Goal: Task Accomplishment & Management: Complete application form

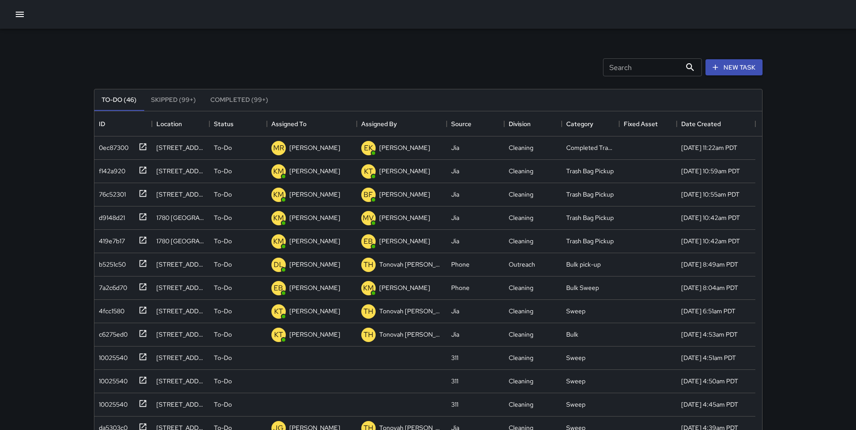
scroll to position [374, 661]
click at [15, 17] on icon "button" at bounding box center [19, 14] width 11 height 11
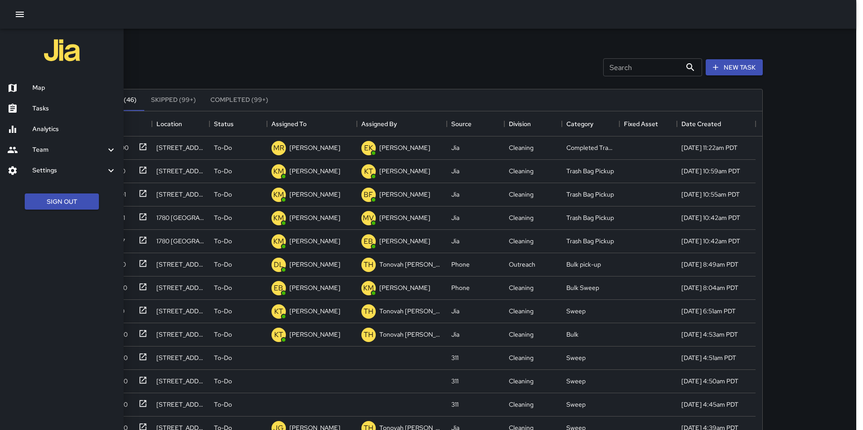
click at [47, 146] on h6 "Team" at bounding box center [68, 150] width 73 height 10
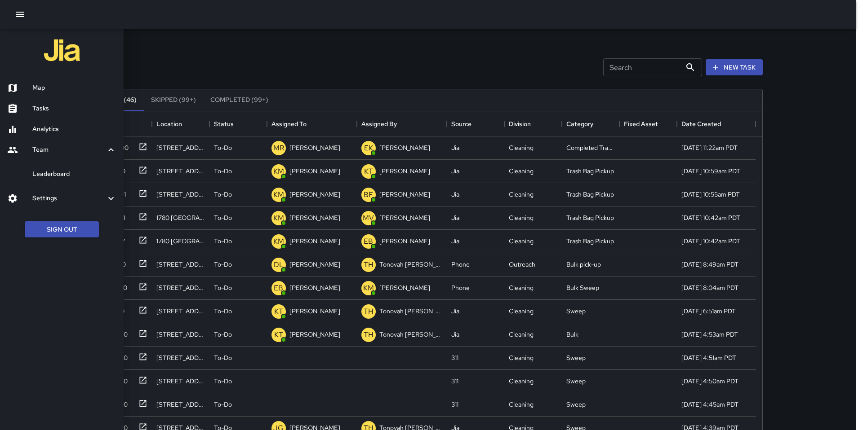
click at [42, 197] on h6 "Settings" at bounding box center [68, 199] width 73 height 10
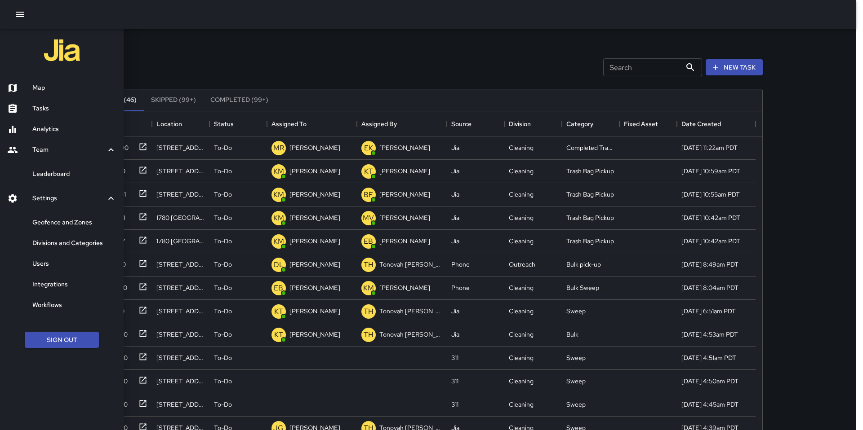
click at [61, 266] on h6 "Users" at bounding box center [74, 264] width 84 height 10
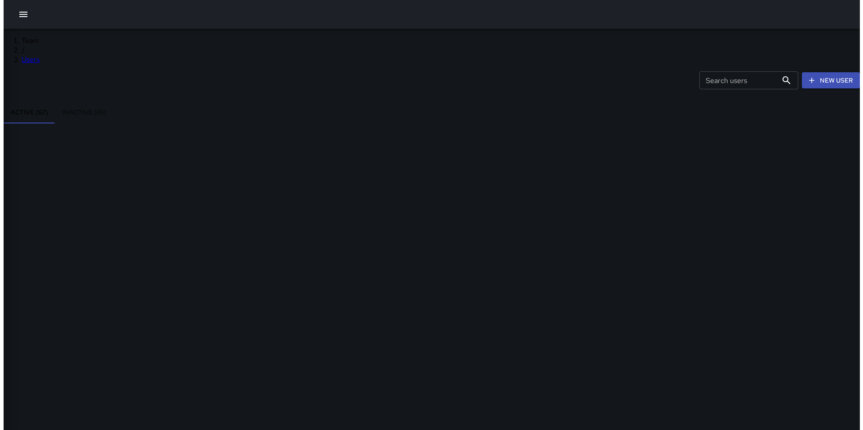
scroll to position [398, 510]
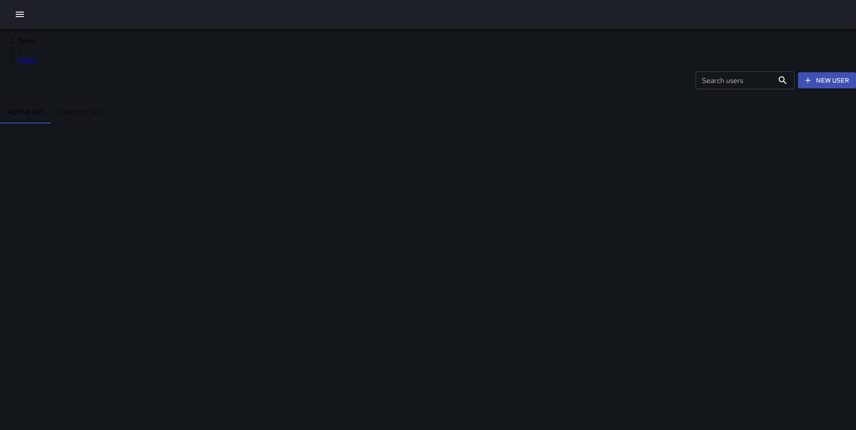
click at [695, 76] on input "Search users" at bounding box center [734, 80] width 78 height 18
type input "******"
click at [364, 84] on div "Search users ****** Search users New User" at bounding box center [427, 80] width 859 height 47
drag, startPoint x: 559, startPoint y: 75, endPoint x: 432, endPoint y: 60, distance: 128.0
click at [445, 62] on div "Search users ****** Search users New User" at bounding box center [427, 80] width 859 height 47
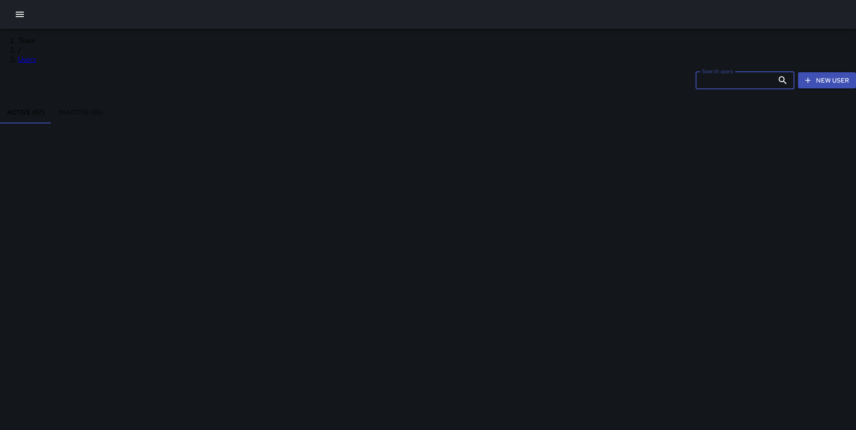
click at [368, 73] on div "Search users Search users New User" at bounding box center [427, 80] width 859 height 47
click at [23, 14] on icon "button" at bounding box center [20, 14] width 8 height 5
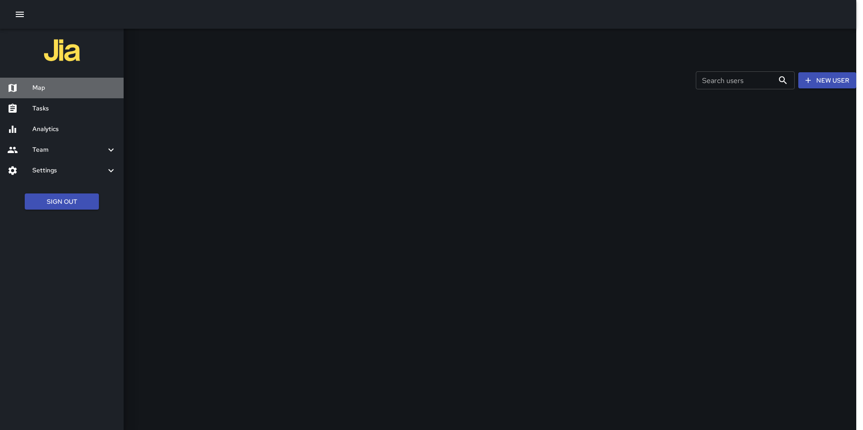
click at [40, 95] on div "Map" at bounding box center [62, 88] width 124 height 21
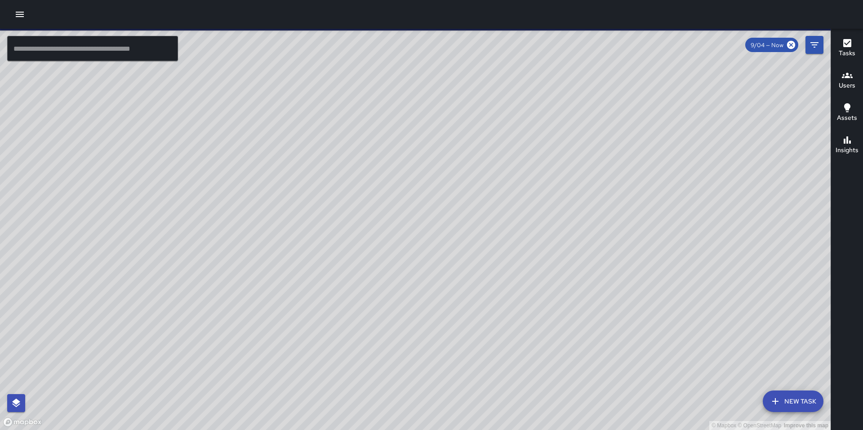
click at [23, 13] on icon "button" at bounding box center [19, 14] width 11 height 11
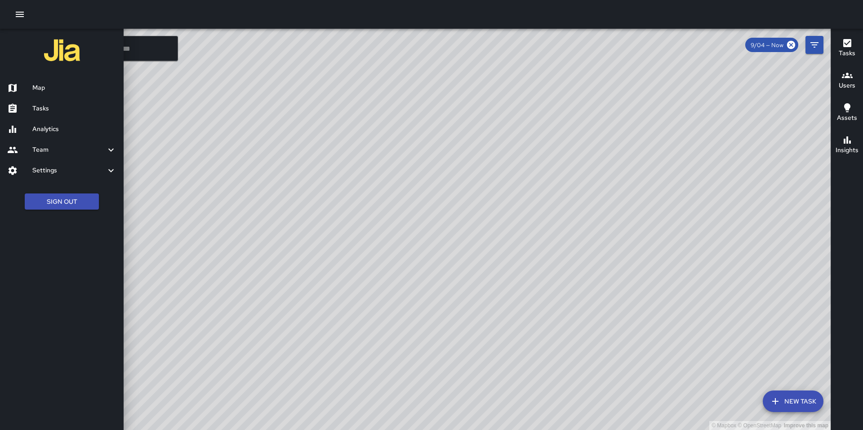
click at [50, 153] on h6 "Team" at bounding box center [68, 150] width 73 height 10
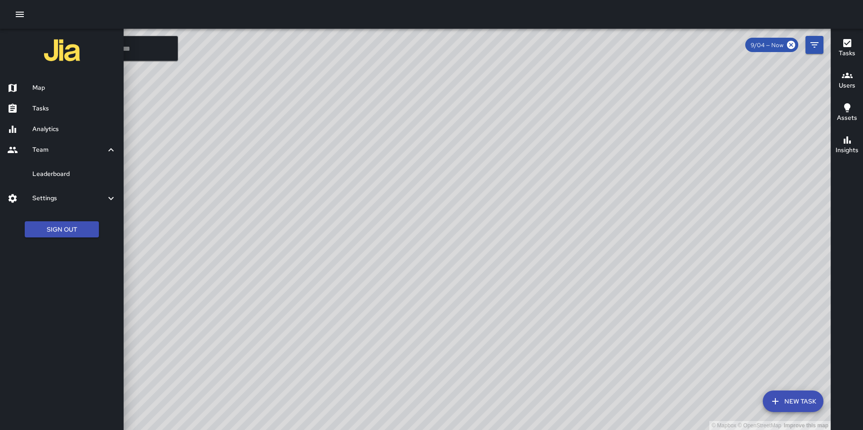
click at [57, 79] on div "Map" at bounding box center [62, 88] width 124 height 21
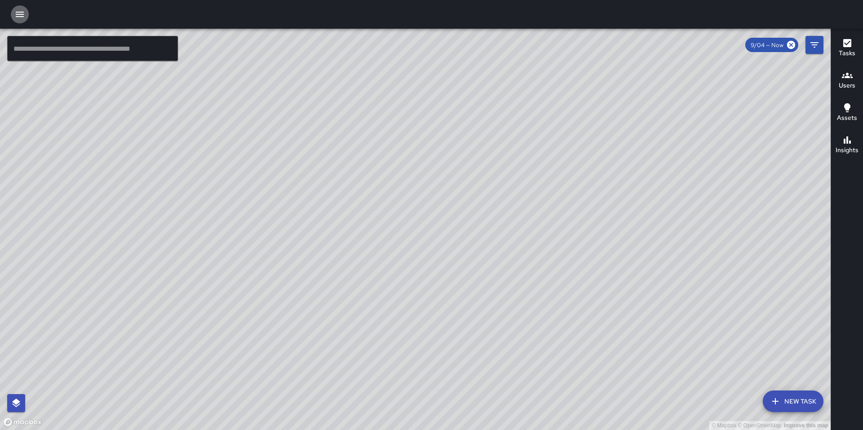
drag, startPoint x: 19, startPoint y: 13, endPoint x: 21, endPoint y: 21, distance: 7.4
click at [19, 13] on icon "button" at bounding box center [19, 14] width 11 height 11
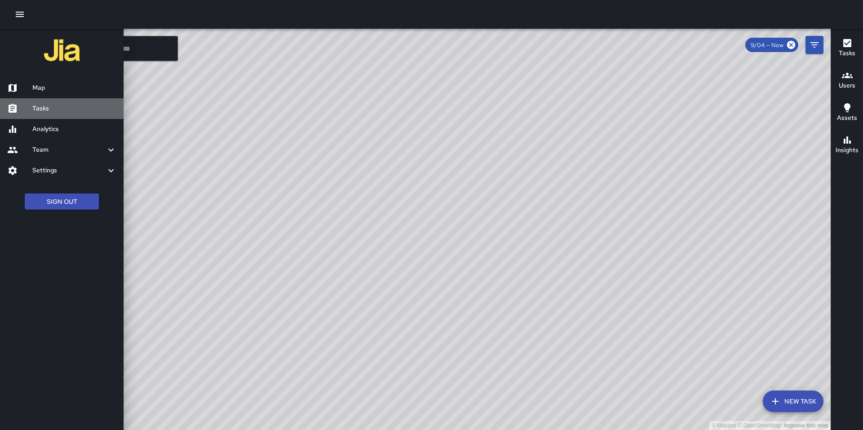
click at [41, 111] on h6 "Tasks" at bounding box center [74, 109] width 84 height 10
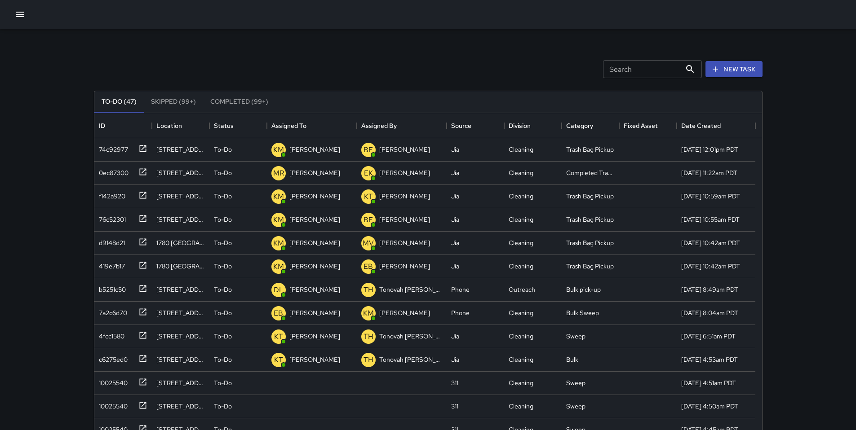
scroll to position [374, 661]
click at [722, 72] on button "New Task" at bounding box center [733, 69] width 57 height 17
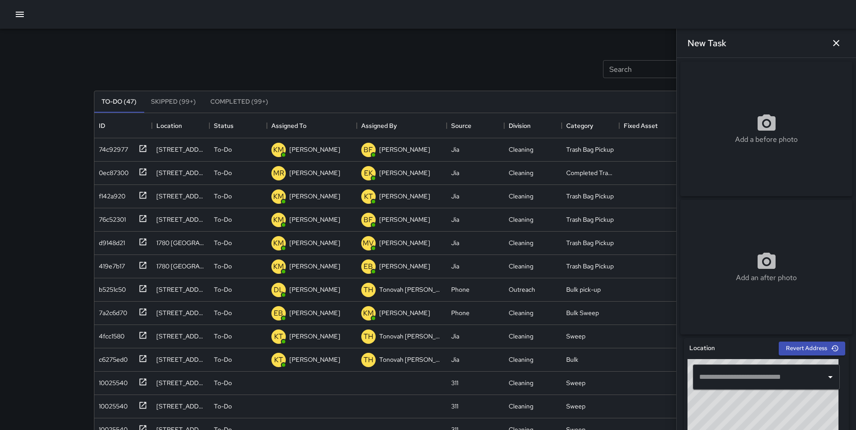
click at [740, 372] on div "​" at bounding box center [766, 377] width 147 height 25
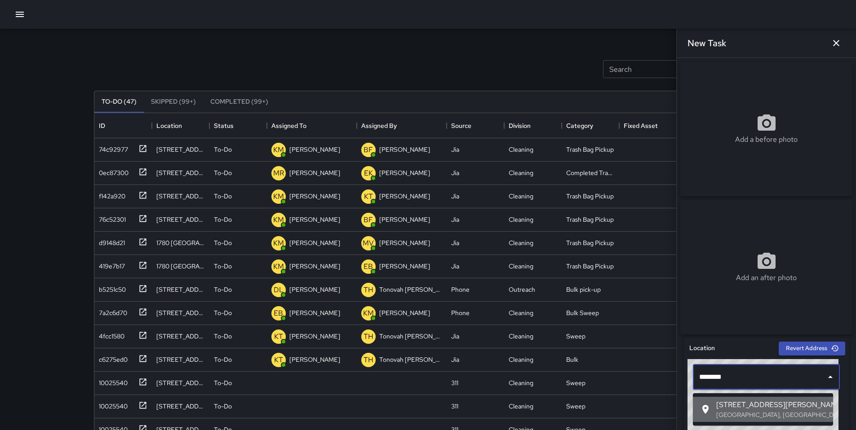
click at [767, 406] on span "[STREET_ADDRESS][PERSON_NAME]" at bounding box center [771, 405] width 110 height 11
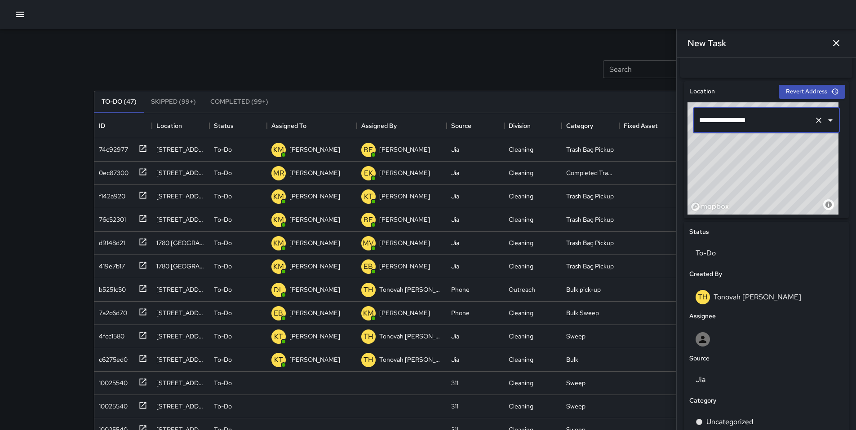
scroll to position [370, 0]
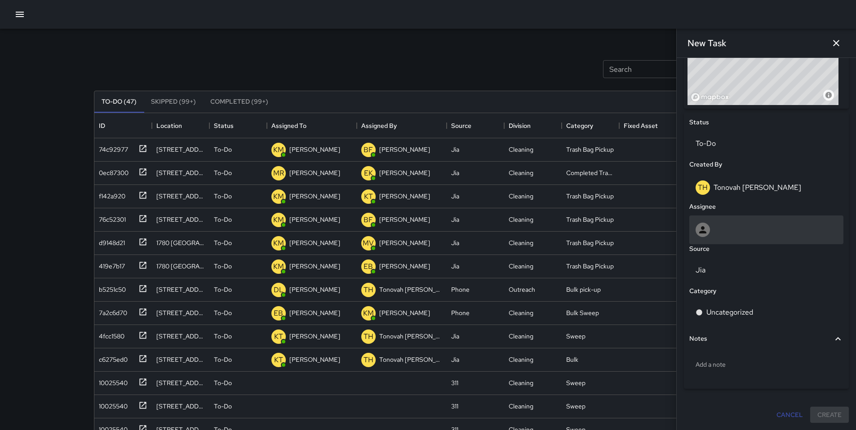
type input "**********"
click at [721, 223] on div at bounding box center [766, 230] width 142 height 14
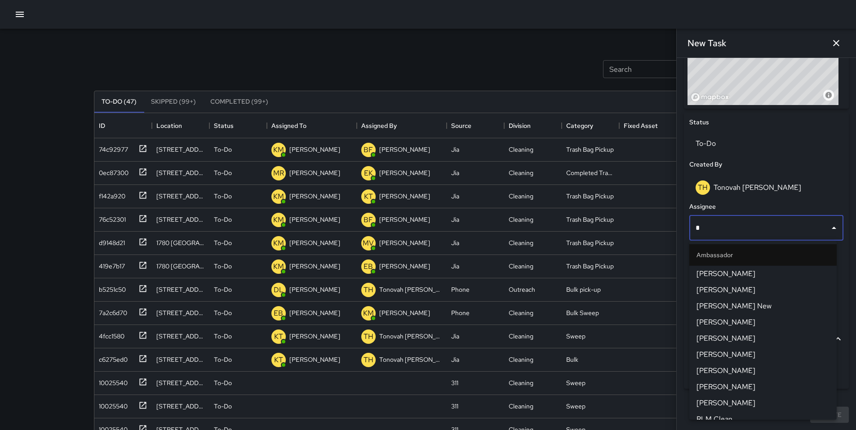
type input "**"
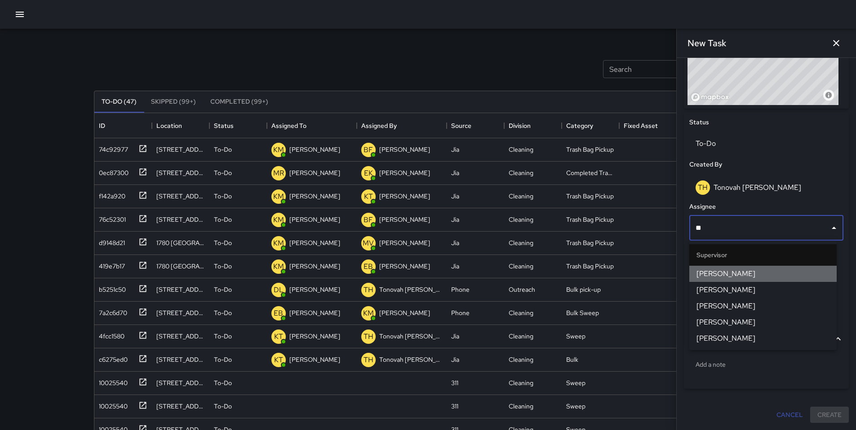
click at [721, 268] on li "[PERSON_NAME]" at bounding box center [762, 274] width 147 height 16
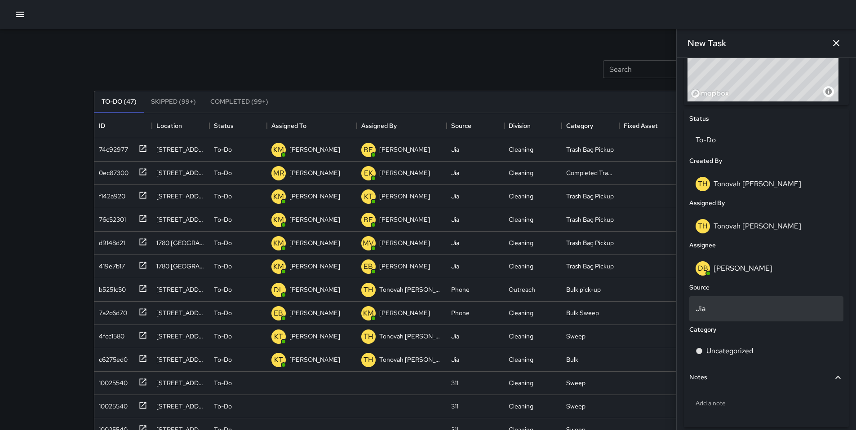
click at [729, 322] on div "Jia" at bounding box center [766, 309] width 154 height 25
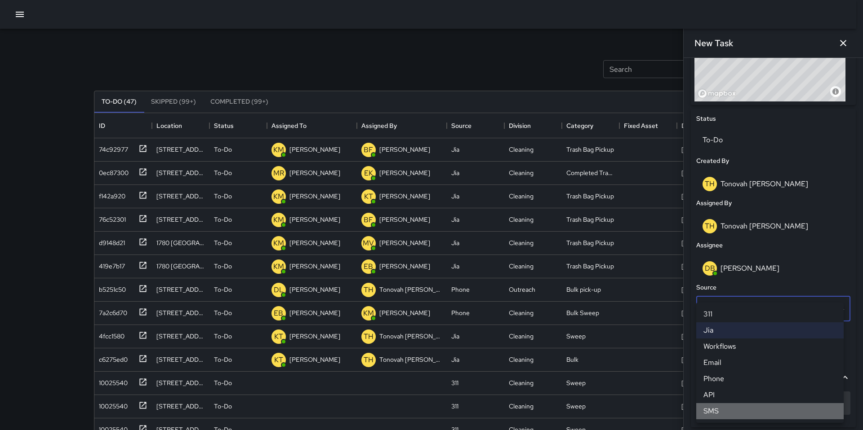
drag, startPoint x: 718, startPoint y: 409, endPoint x: 716, endPoint y: 403, distance: 6.1
click at [718, 409] on li "SMS" at bounding box center [769, 411] width 147 height 16
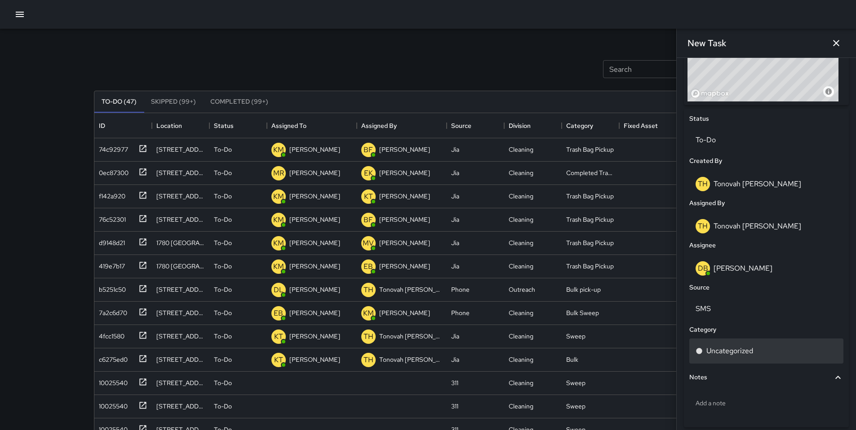
click at [728, 356] on p "Uncategorized" at bounding box center [729, 351] width 47 height 11
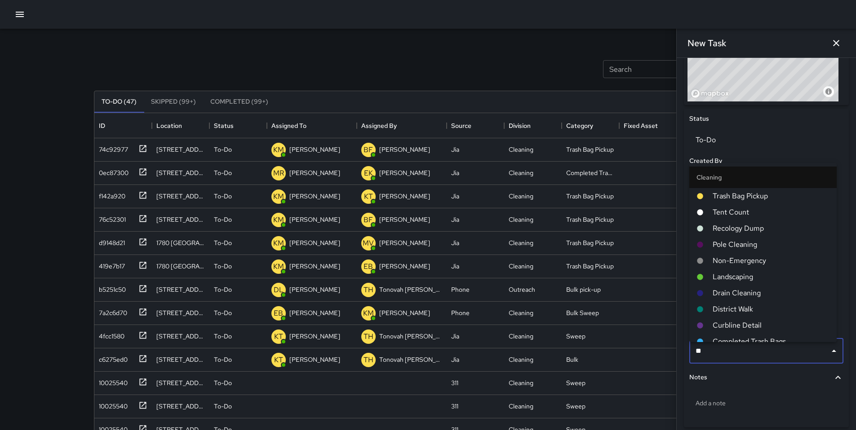
type input "***"
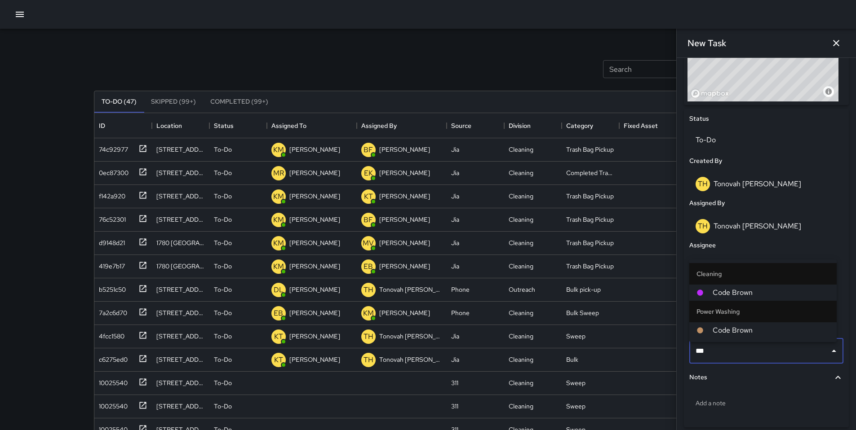
click at [722, 332] on span "Code Brown" at bounding box center [771, 330] width 117 height 11
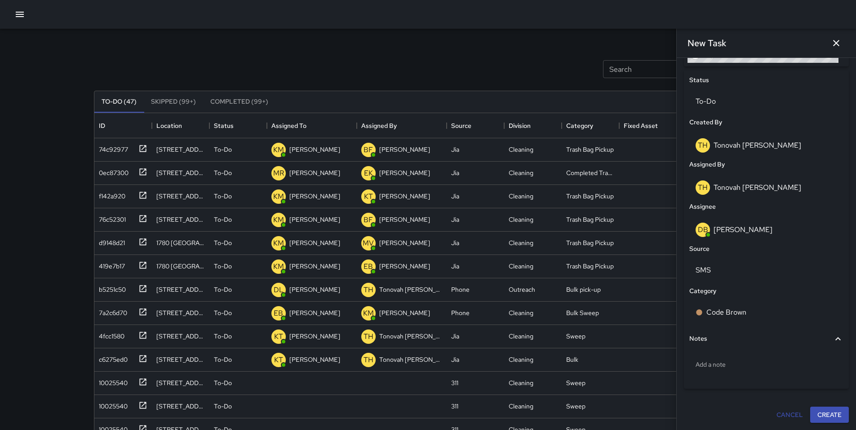
scroll to position [412, 0]
click at [735, 364] on p "Add a note" at bounding box center [766, 364] width 142 height 9
type textarea "**********"
click at [820, 416] on button "Create" at bounding box center [829, 415] width 39 height 17
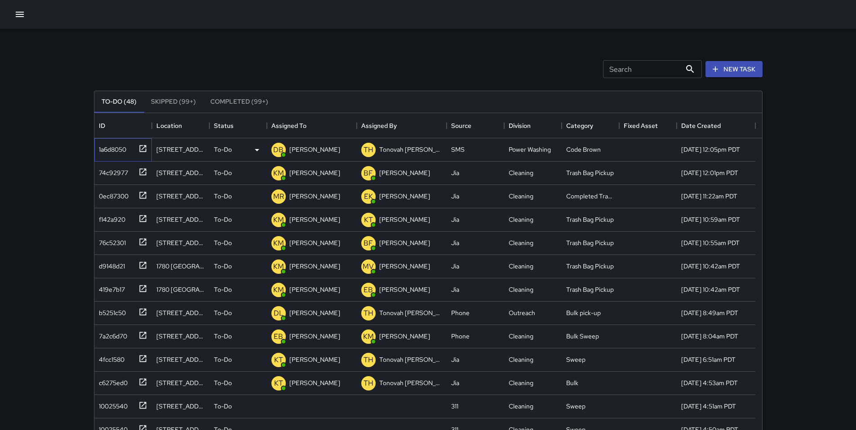
click at [112, 147] on div "1a6d8050" at bounding box center [110, 148] width 31 height 13
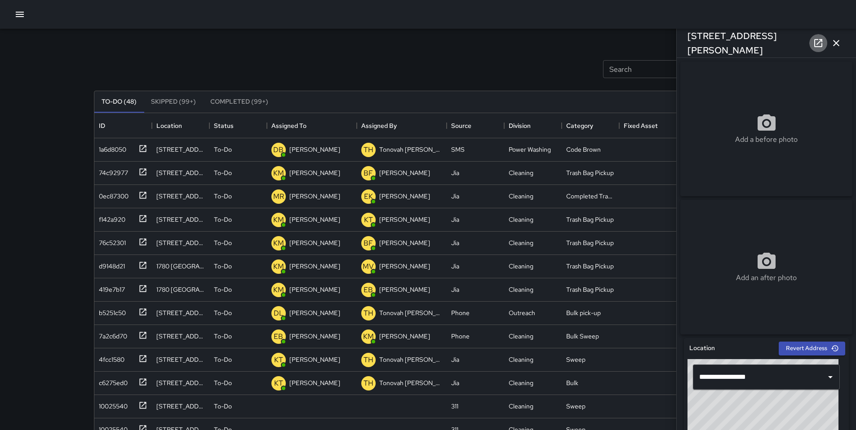
click at [812, 44] on link at bounding box center [818, 43] width 18 height 18
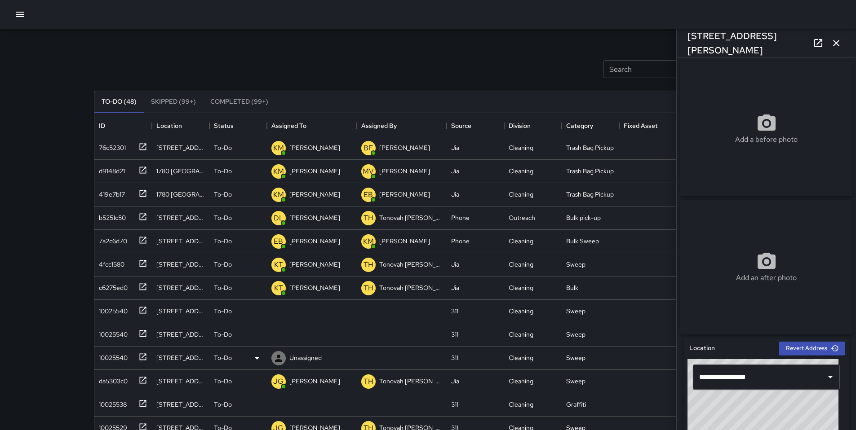
scroll to position [194, 0]
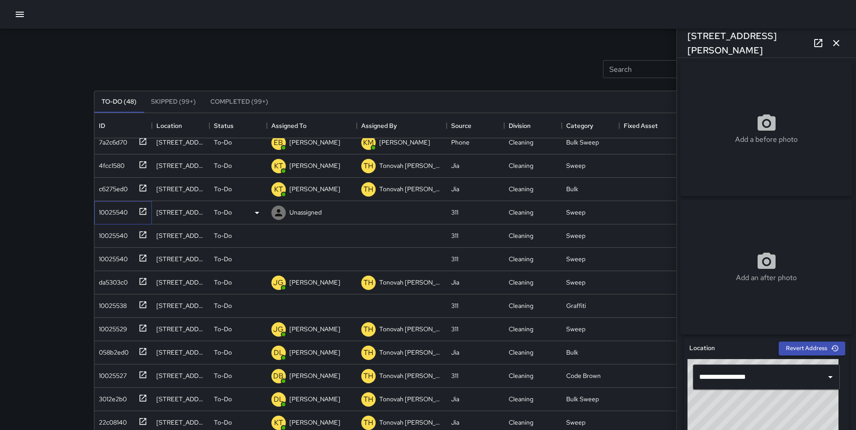
click at [120, 213] on div "10025540" at bounding box center [111, 210] width 32 height 13
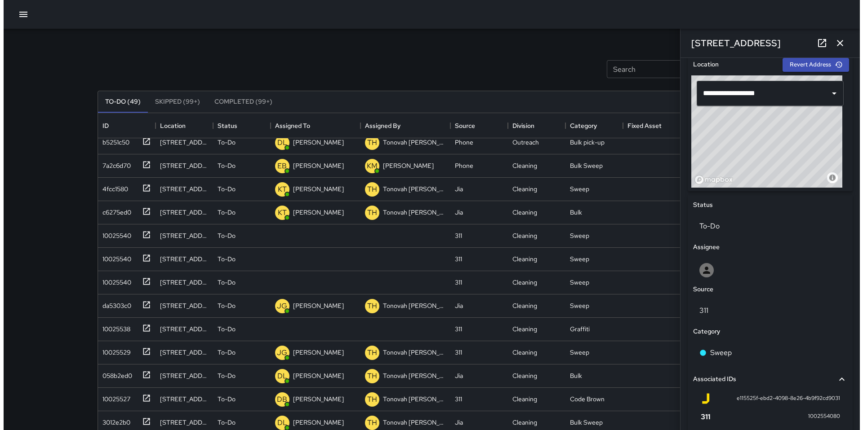
scroll to position [217, 0]
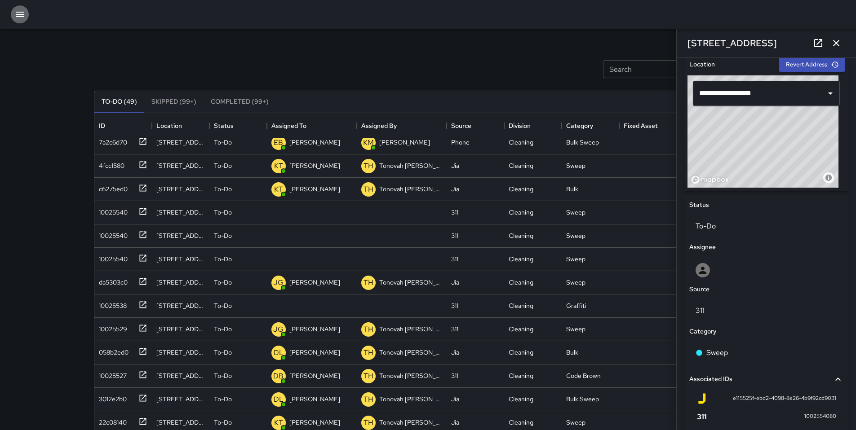
click at [18, 16] on icon "button" at bounding box center [19, 14] width 11 height 11
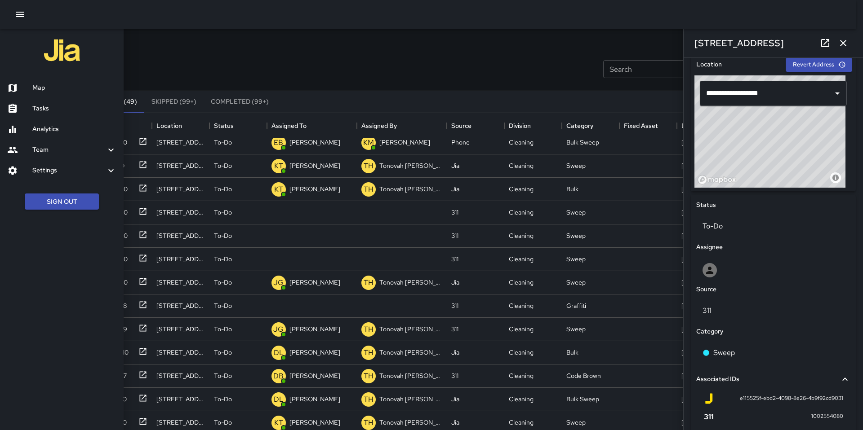
click at [38, 90] on h6 "Map" at bounding box center [74, 88] width 84 height 10
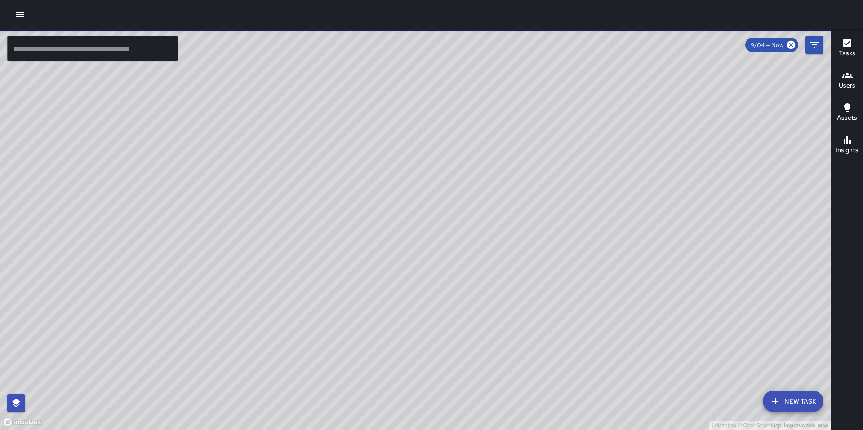
drag, startPoint x: 182, startPoint y: 274, endPoint x: 345, endPoint y: 240, distance: 167.1
click at [346, 237] on div "© Mapbox © OpenStreetMap Improve this map" at bounding box center [415, 230] width 830 height 402
drag, startPoint x: 267, startPoint y: 268, endPoint x: 322, endPoint y: 237, distance: 62.6
click at [322, 237] on div "© Mapbox © OpenStreetMap Improve this map" at bounding box center [415, 230] width 830 height 402
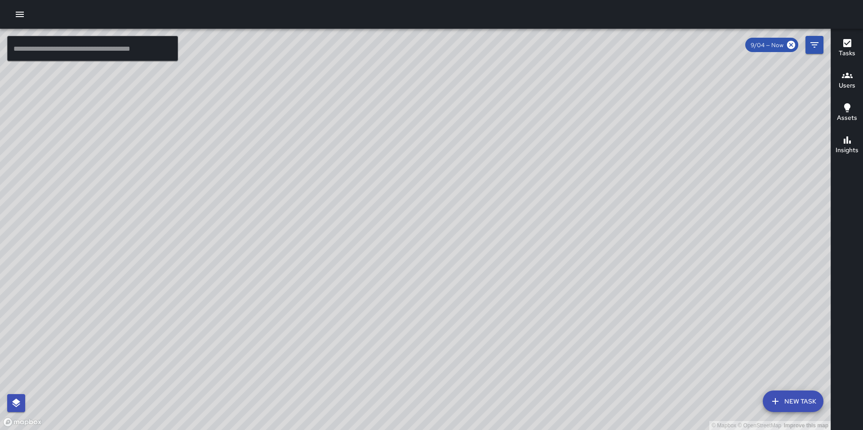
drag, startPoint x: 295, startPoint y: 249, endPoint x: 319, endPoint y: 224, distance: 34.6
click at [319, 224] on div "© Mapbox © OpenStreetMap Improve this map" at bounding box center [415, 230] width 830 height 402
drag, startPoint x: 314, startPoint y: 226, endPoint x: 336, endPoint y: 214, distance: 24.3
click at [336, 214] on div "© Mapbox © OpenStreetMap Improve this map" at bounding box center [415, 230] width 830 height 402
drag, startPoint x: 335, startPoint y: 216, endPoint x: 340, endPoint y: 215, distance: 5.5
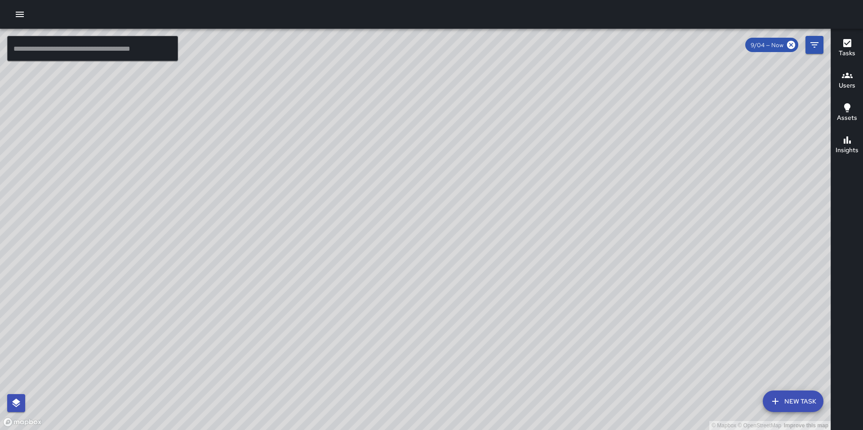
click at [340, 215] on div "© Mapbox © OpenStreetMap Improve this map" at bounding box center [415, 230] width 830 height 402
click at [343, 214] on div "© Mapbox © OpenStreetMap Improve this map" at bounding box center [415, 230] width 830 height 402
click at [269, 207] on div "© Mapbox © OpenStreetMap Improve this map EB [PERSON_NAME] [STREET_ADDRESS] Cre…" at bounding box center [415, 230] width 830 height 402
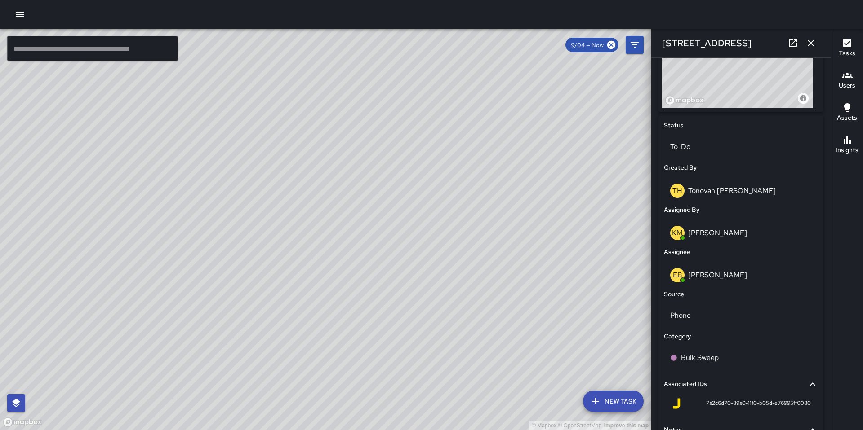
scroll to position [353, 0]
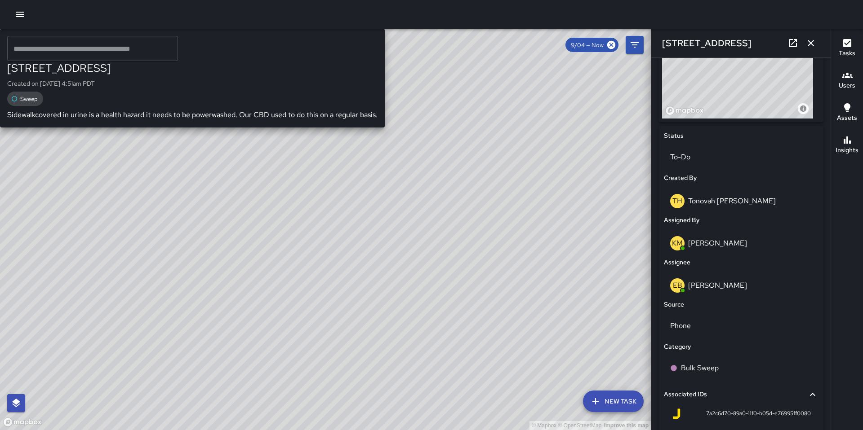
click at [272, 128] on div "Unassigned [STREET_ADDRESS] Created on [DATE] 4:51am PDT Sweep Sidewalkcovered …" at bounding box center [192, 78] width 385 height 99
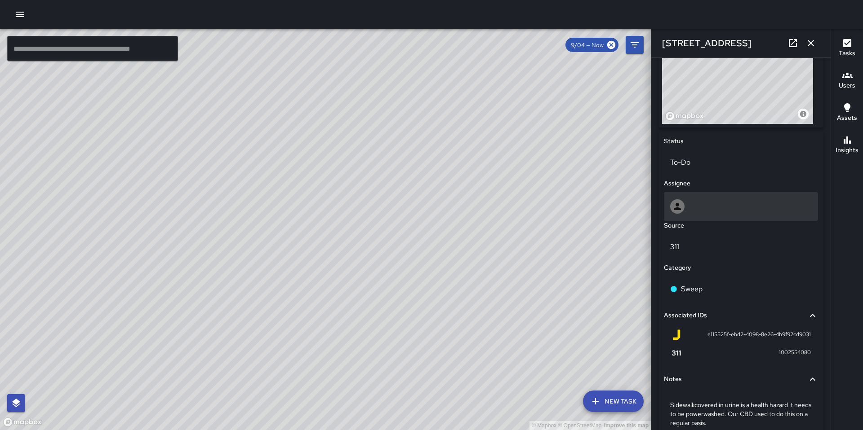
scroll to position [346, 0]
click at [706, 213] on div at bounding box center [741, 208] width 142 height 14
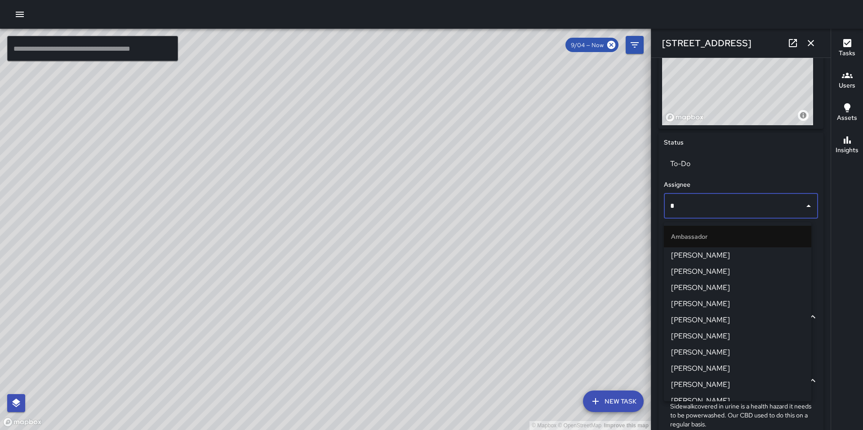
type input "**"
click at [710, 253] on span "[PERSON_NAME]" at bounding box center [737, 255] width 133 height 11
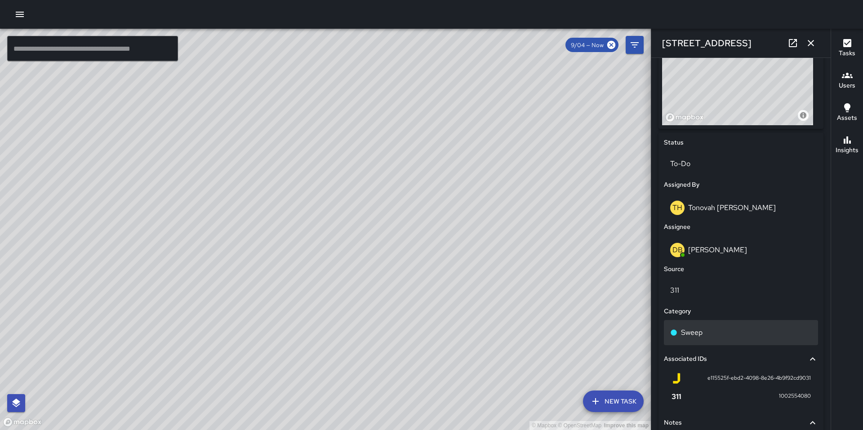
click at [701, 334] on p "Sweep" at bounding box center [692, 333] width 22 height 11
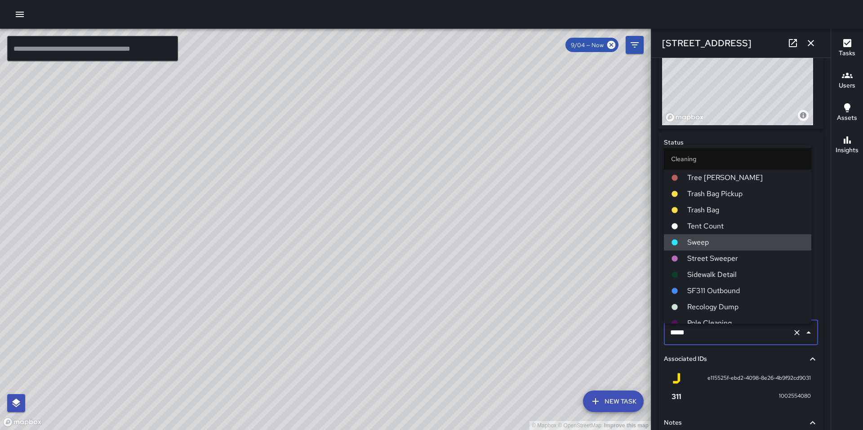
drag, startPoint x: 684, startPoint y: 336, endPoint x: 666, endPoint y: 335, distance: 17.6
click at [668, 336] on input "*****" at bounding box center [728, 332] width 121 height 17
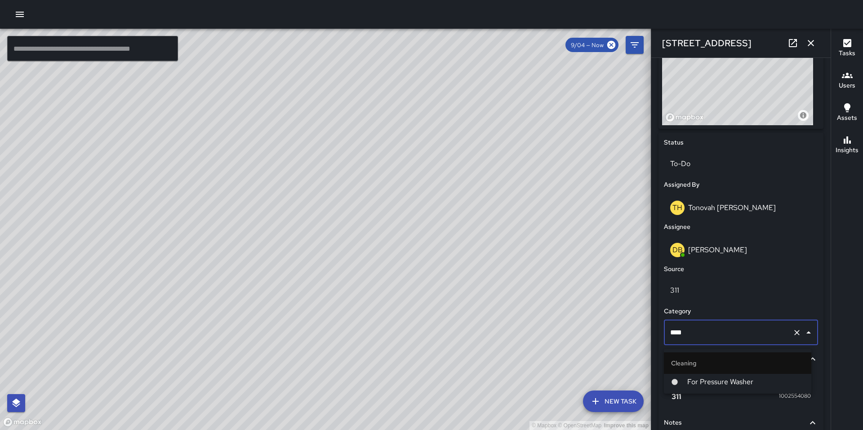
type input "*****"
click at [686, 374] on li "For Pressure Washer" at bounding box center [737, 382] width 147 height 16
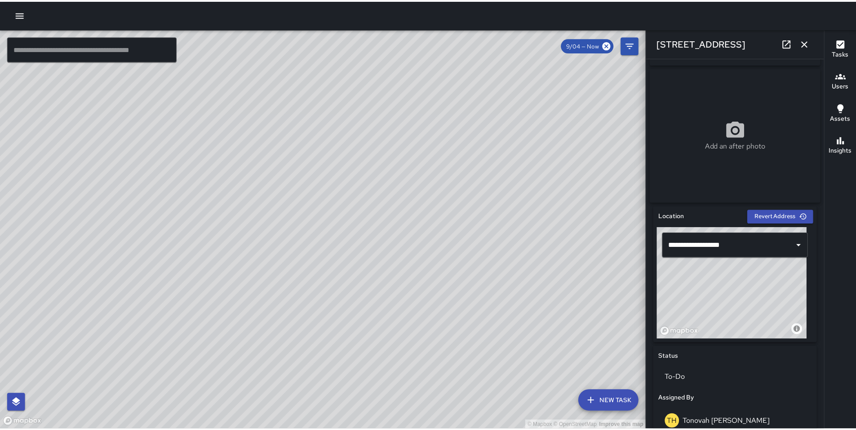
scroll to position [132, 0]
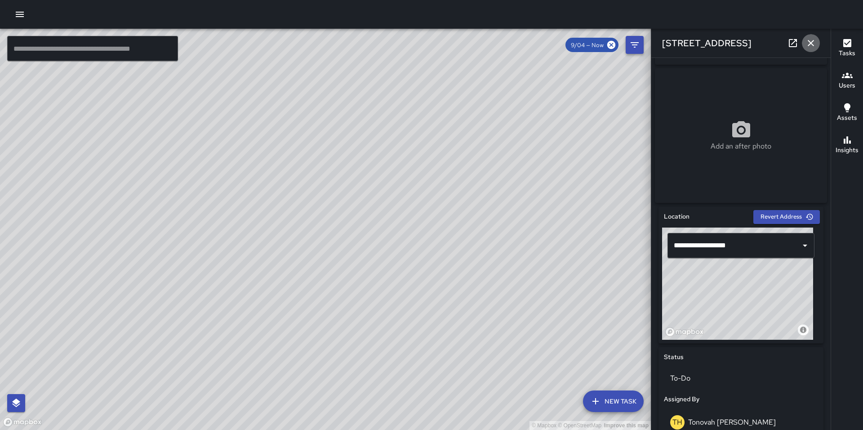
click at [811, 41] on icon "button" at bounding box center [810, 43] width 11 height 11
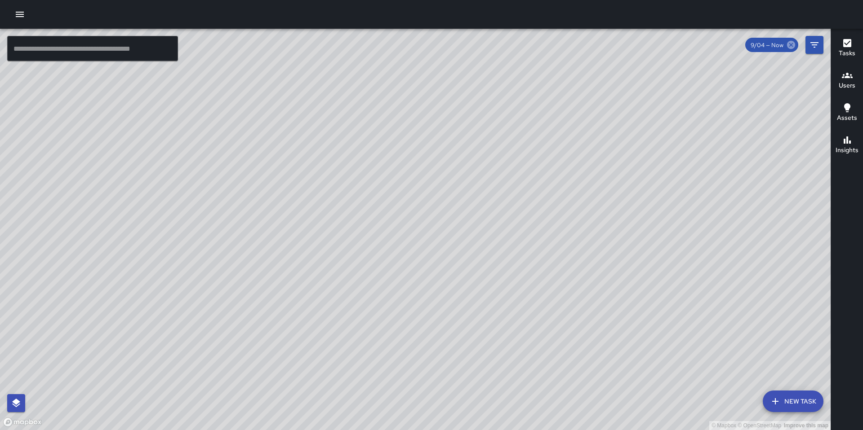
click at [793, 48] on icon at bounding box center [791, 45] width 8 height 8
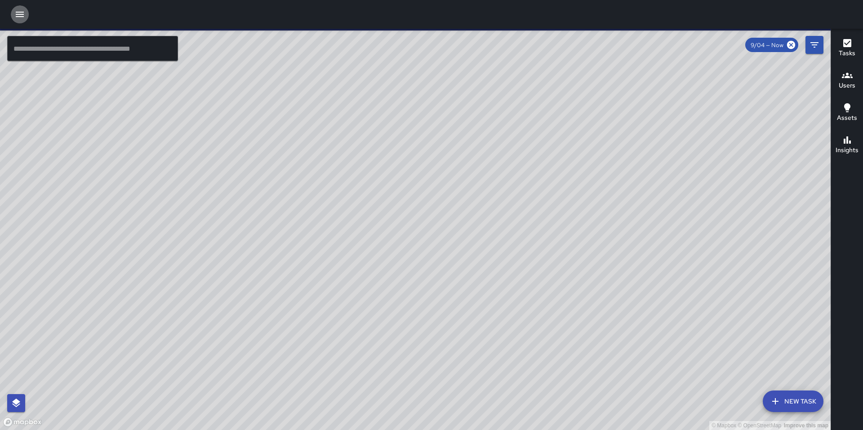
click at [24, 18] on icon "button" at bounding box center [19, 14] width 11 height 11
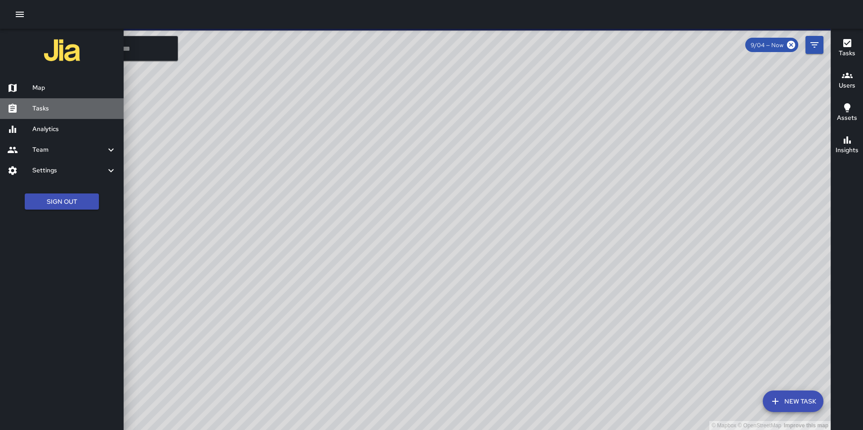
click at [61, 105] on h6 "Tasks" at bounding box center [74, 109] width 84 height 10
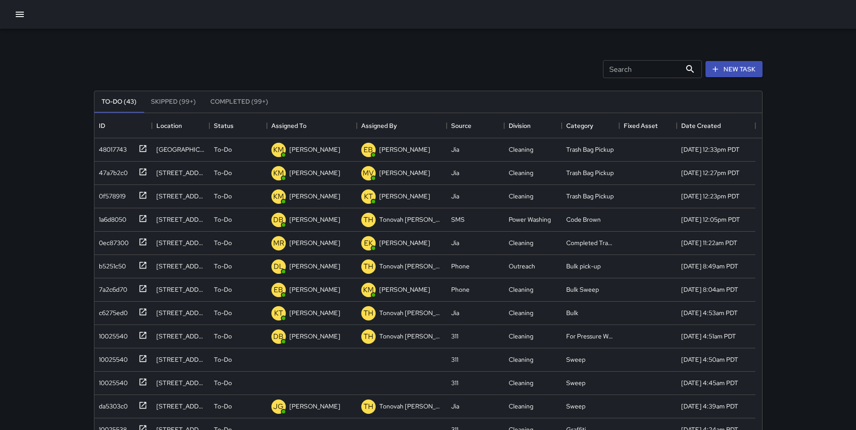
scroll to position [374, 661]
click at [106, 368] on div "10025540" at bounding box center [123, 360] width 58 height 23
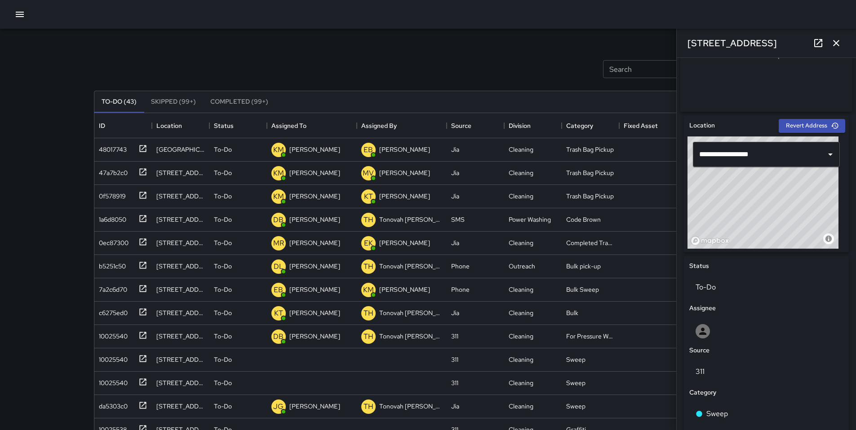
scroll to position [234, 0]
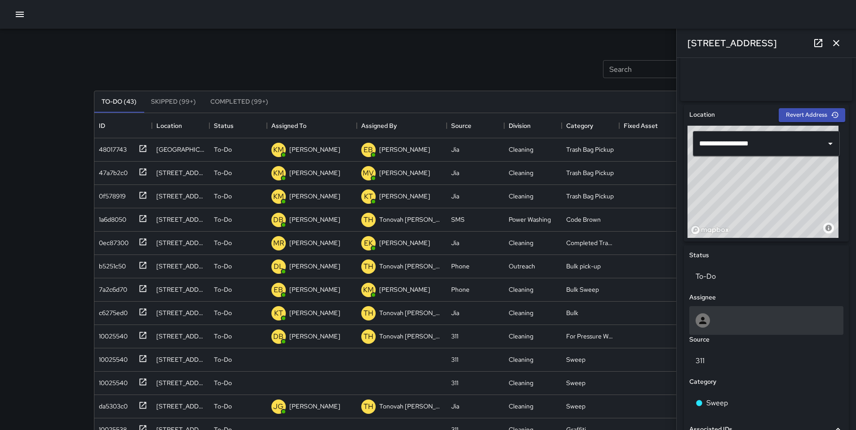
click at [710, 327] on div at bounding box center [766, 321] width 142 height 14
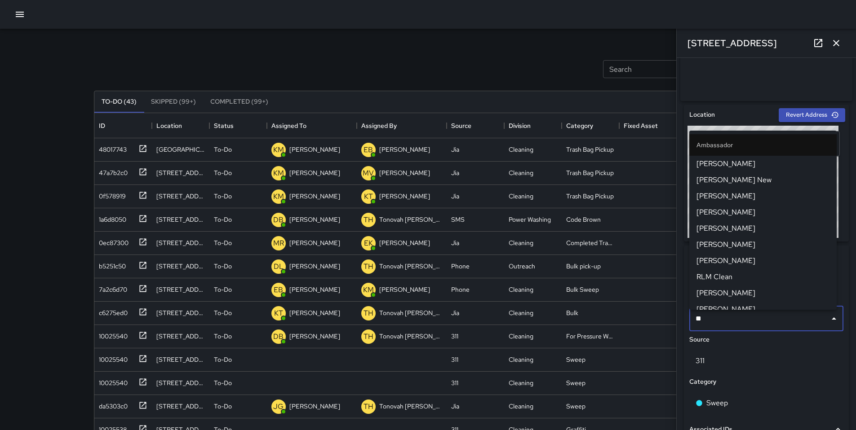
type input "***"
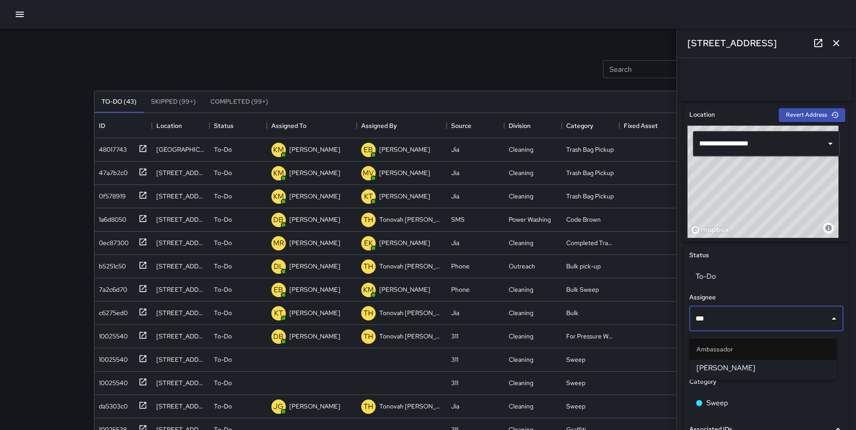
click at [713, 374] on li "[PERSON_NAME]" at bounding box center [762, 368] width 147 height 16
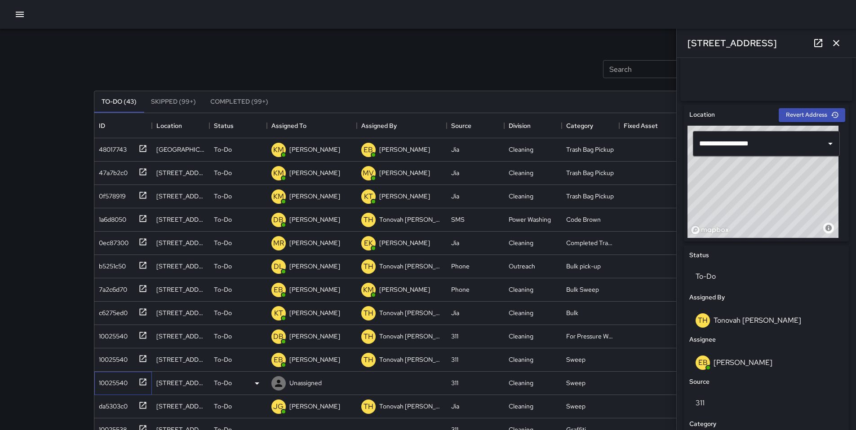
click at [115, 378] on div "10025540" at bounding box center [111, 381] width 32 height 13
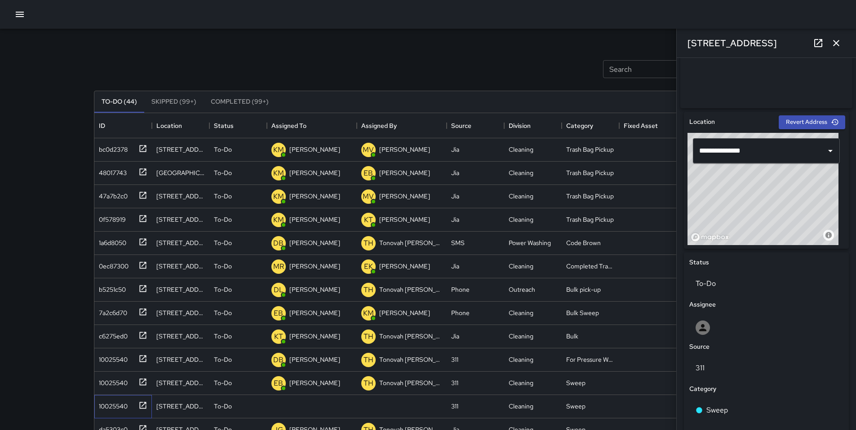
scroll to position [367, 0]
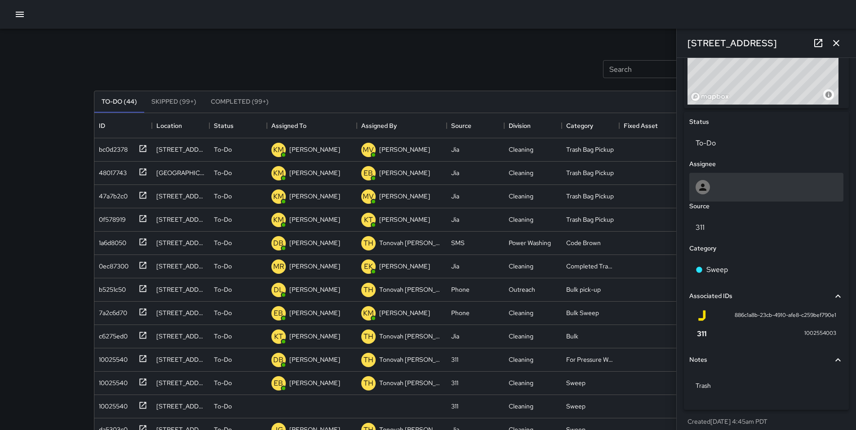
click at [722, 199] on div at bounding box center [766, 187] width 154 height 29
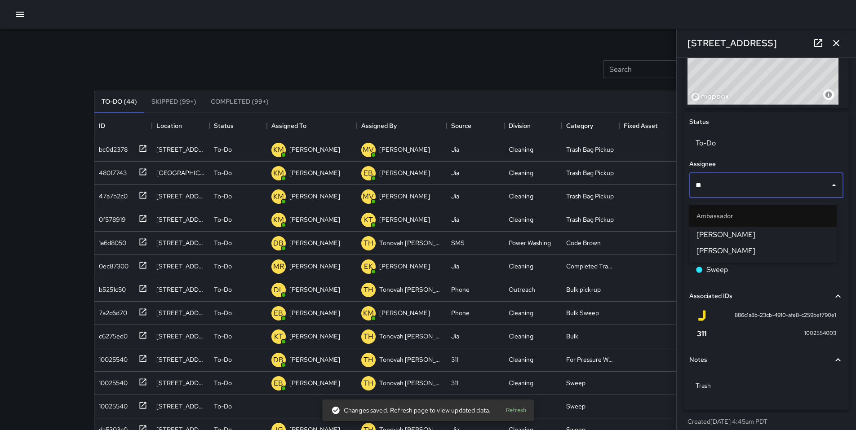
type input "***"
click at [733, 241] on li "[PERSON_NAME]" at bounding box center [762, 235] width 147 height 16
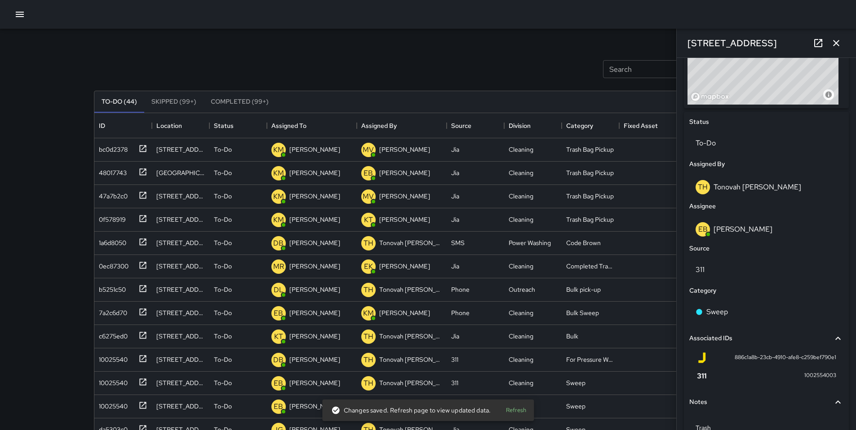
click at [442, 75] on div "Search Search New Task" at bounding box center [428, 69] width 672 height 47
click at [835, 44] on icon "button" at bounding box center [836, 43] width 6 height 6
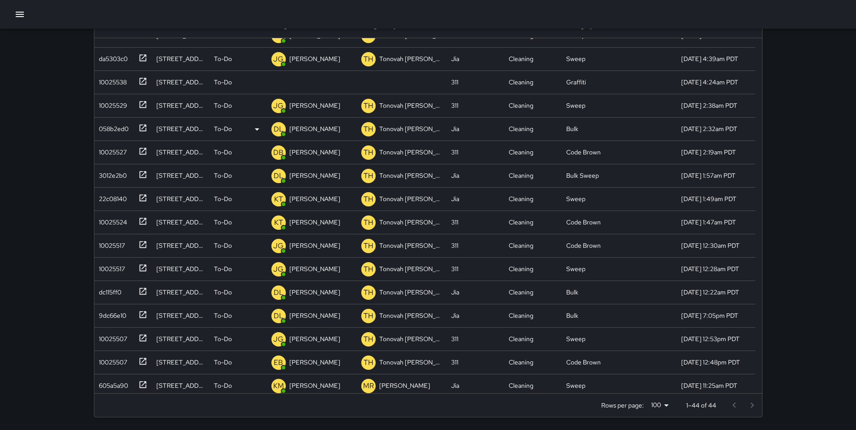
scroll to position [221, 0]
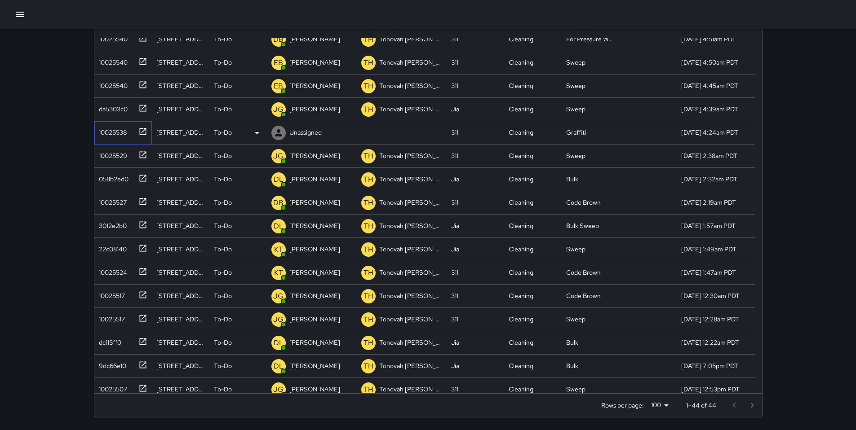
click at [99, 133] on div "10025538" at bounding box center [110, 130] width 31 height 13
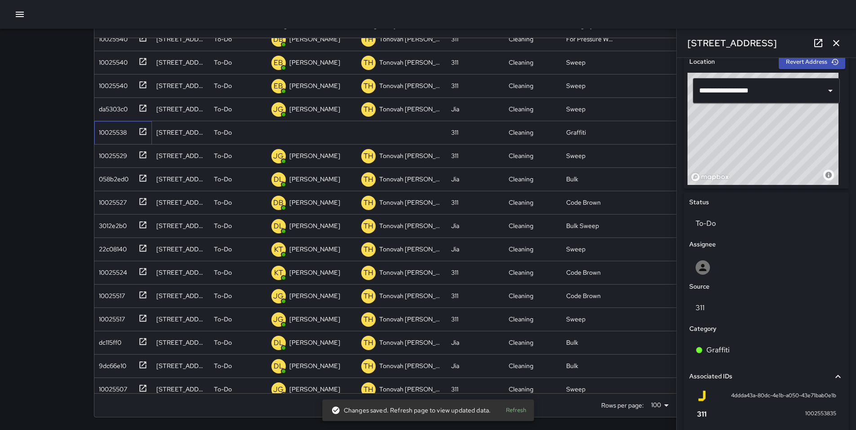
scroll to position [404, 0]
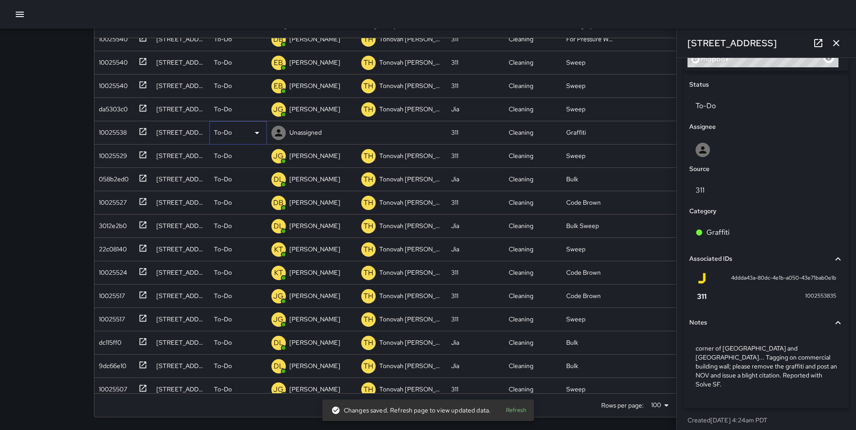
click at [223, 134] on p "To-Do" at bounding box center [223, 132] width 18 height 9
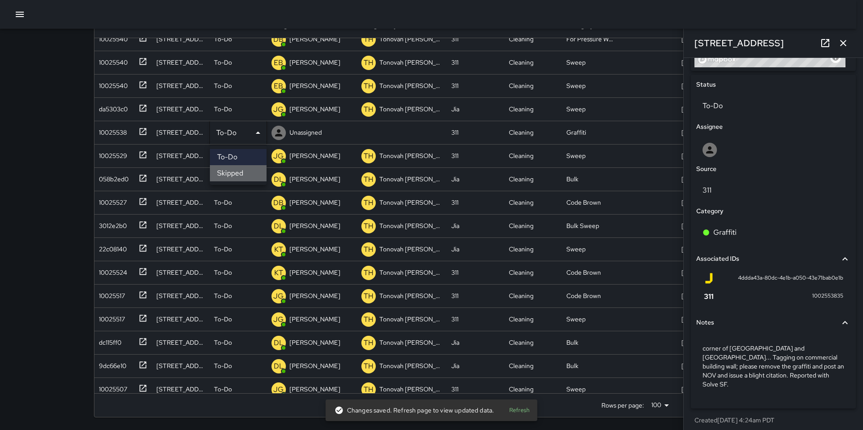
click at [222, 171] on li "Skipped" at bounding box center [238, 173] width 57 height 16
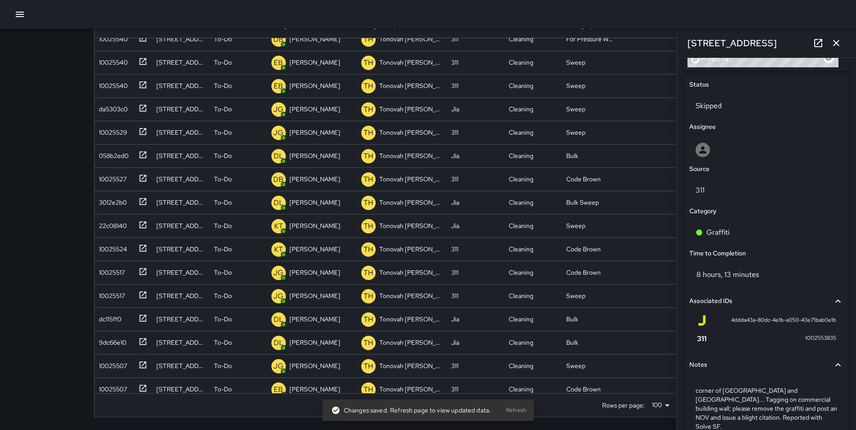
click at [43, 111] on div "Search Search New Task To-Do (43) Skipped (99+) Completed (99+) ID Location Sta…" at bounding box center [428, 165] width 856 height 531
click at [841, 44] on icon "button" at bounding box center [836, 43] width 11 height 11
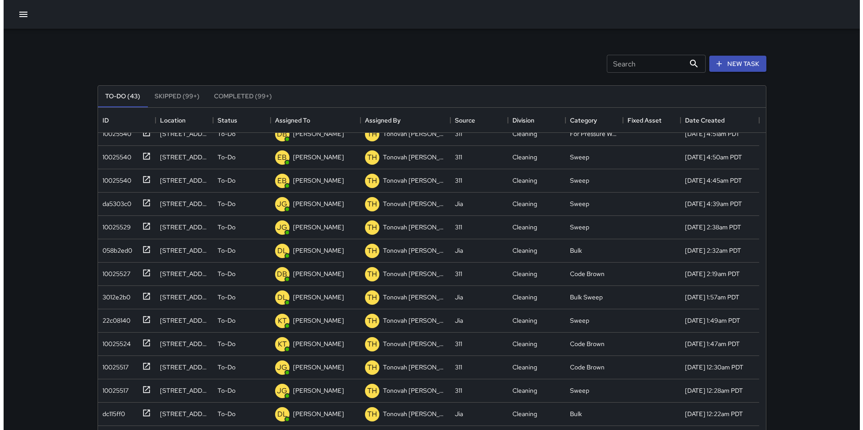
scroll to position [0, 0]
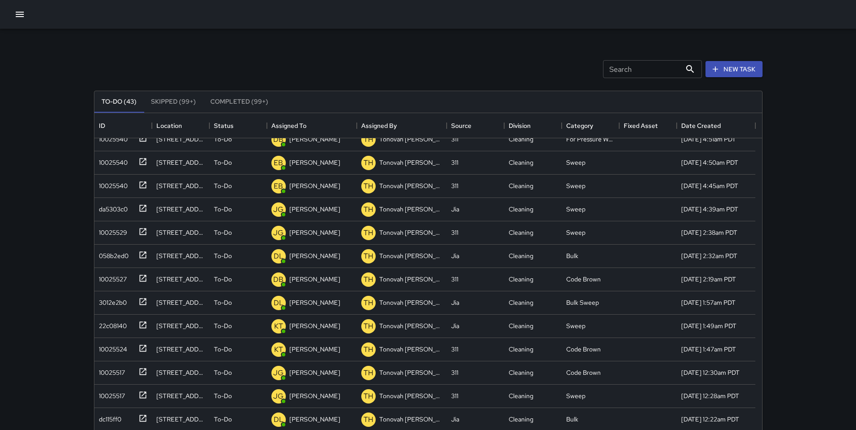
click at [15, 12] on icon "button" at bounding box center [19, 14] width 11 height 11
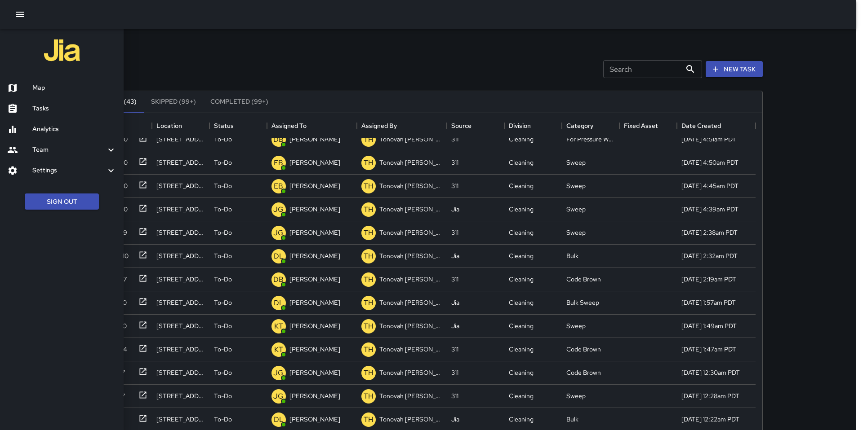
click at [41, 88] on h6 "Map" at bounding box center [74, 88] width 84 height 10
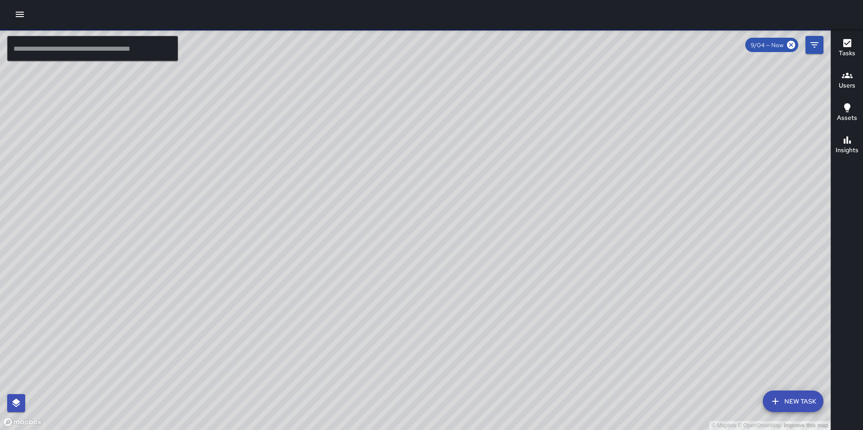
drag, startPoint x: 346, startPoint y: 235, endPoint x: 315, endPoint y: 248, distance: 33.6
click at [295, 257] on div "© Mapbox © OpenStreetMap Improve this map" at bounding box center [415, 230] width 830 height 402
drag, startPoint x: 406, startPoint y: 230, endPoint x: 355, endPoint y: 266, distance: 61.8
click at [348, 275] on div "© Mapbox © OpenStreetMap Improve this map" at bounding box center [415, 230] width 830 height 402
drag, startPoint x: 410, startPoint y: 229, endPoint x: 533, endPoint y: 120, distance: 163.9
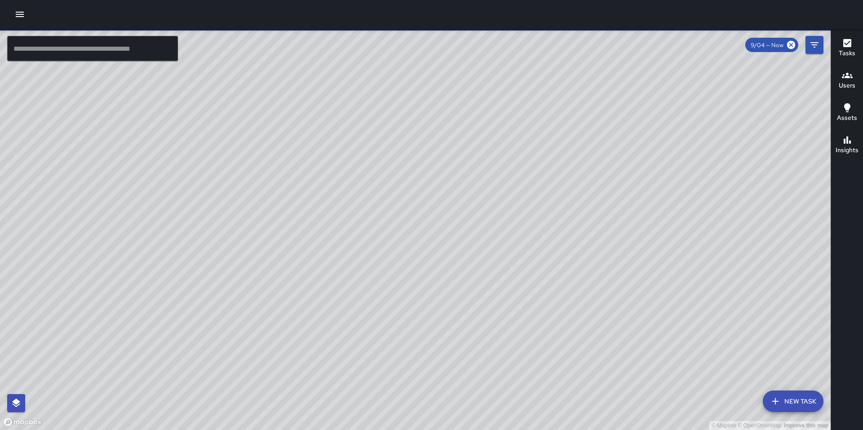
click at [531, 119] on div "© Mapbox © OpenStreetMap Improve this map" at bounding box center [415, 230] width 830 height 402
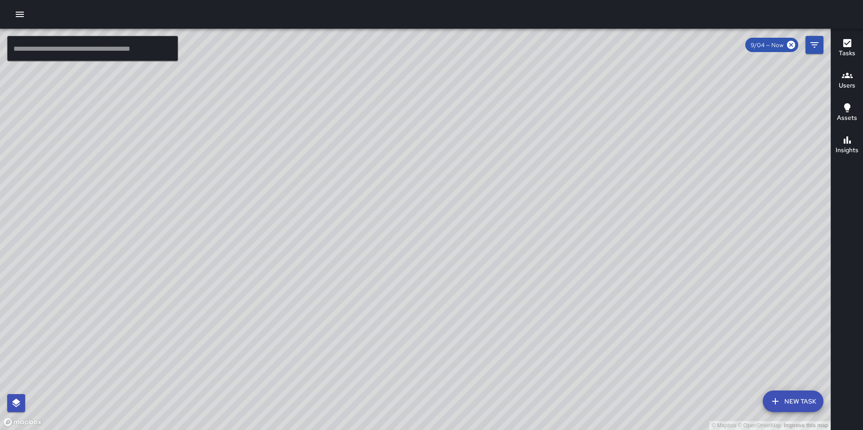
drag, startPoint x: 331, startPoint y: 262, endPoint x: 431, endPoint y: 209, distance: 113.0
click at [453, 151] on div "© Mapbox © OpenStreetMap Improve this map" at bounding box center [415, 230] width 830 height 402
drag, startPoint x: 398, startPoint y: 236, endPoint x: 493, endPoint y: 212, distance: 97.7
click at [493, 212] on div "© Mapbox © OpenStreetMap Improve this map" at bounding box center [415, 230] width 830 height 402
drag, startPoint x: 448, startPoint y: 230, endPoint x: 460, endPoint y: 223, distance: 13.7
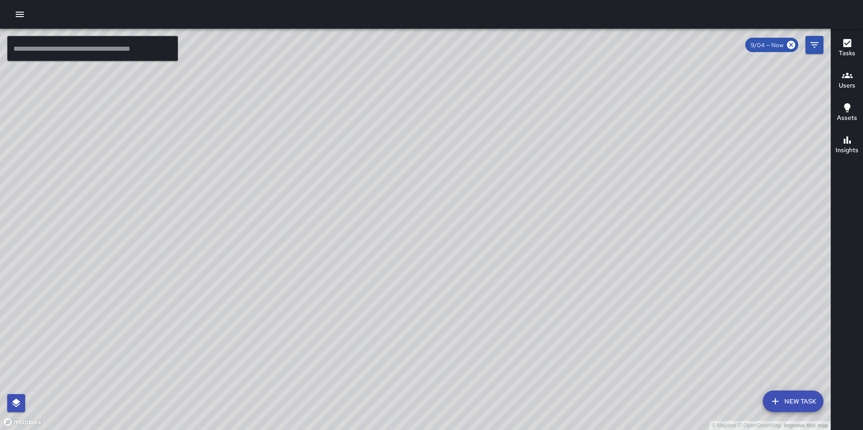
click at [478, 240] on div "© Mapbox © OpenStreetMap Improve this map" at bounding box center [415, 230] width 830 height 402
click at [430, 250] on div "© Mapbox © OpenStreetMap Improve this map" at bounding box center [415, 230] width 830 height 402
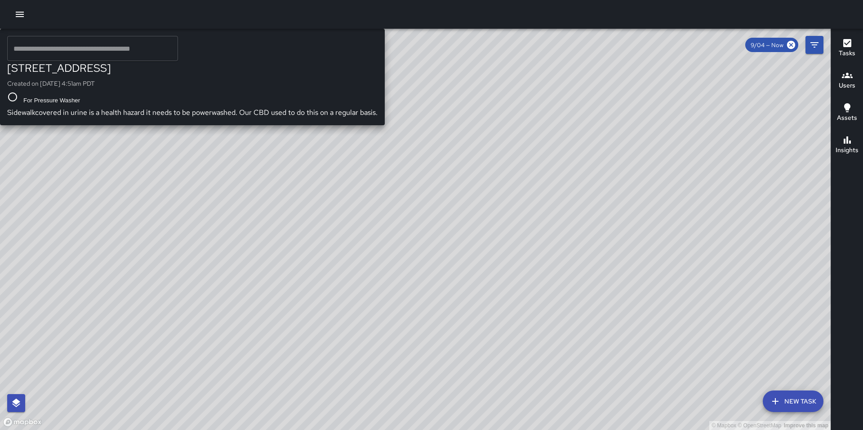
click at [289, 125] on div "© Mapbox © OpenStreetMap Improve this map DB [PERSON_NAME][GEOGRAPHIC_DATA][STR…" at bounding box center [415, 230] width 830 height 402
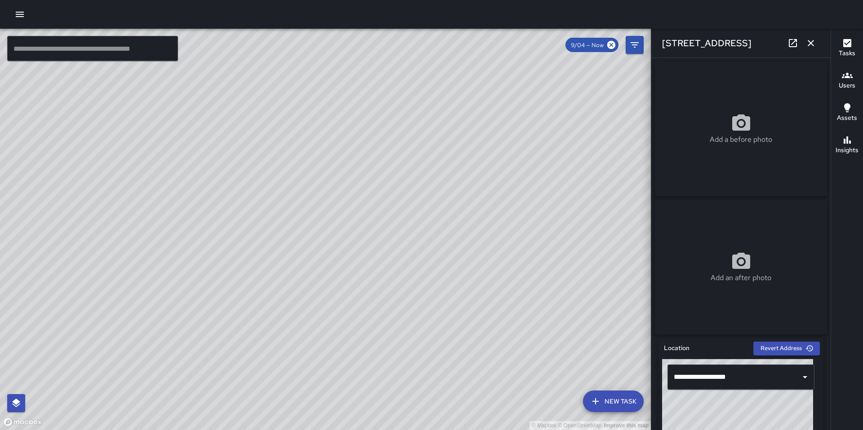
click at [375, 233] on div "© Mapbox © OpenStreetMap Improve this map" at bounding box center [325, 230] width 651 height 402
click at [808, 43] on icon "button" at bounding box center [810, 43] width 11 height 11
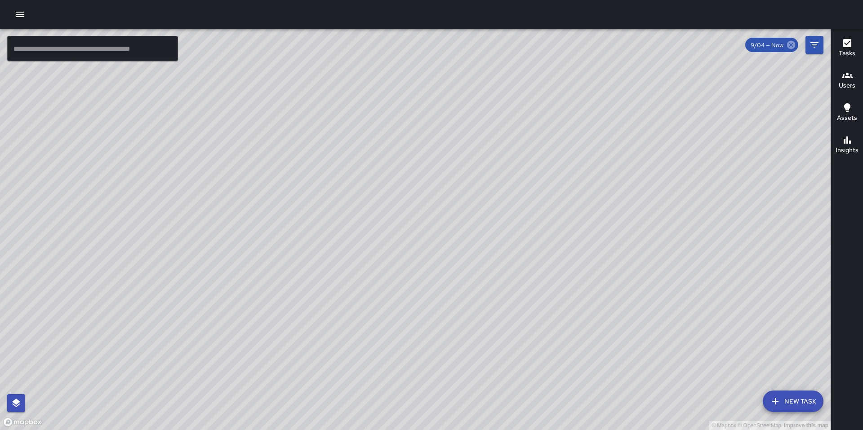
click at [790, 47] on icon at bounding box center [791, 45] width 8 height 8
click at [406, 219] on div "© Mapbox © OpenStreetMap Improve this map EK [PERSON_NAME] [STREET_ADDRESS] Com…" at bounding box center [415, 230] width 830 height 402
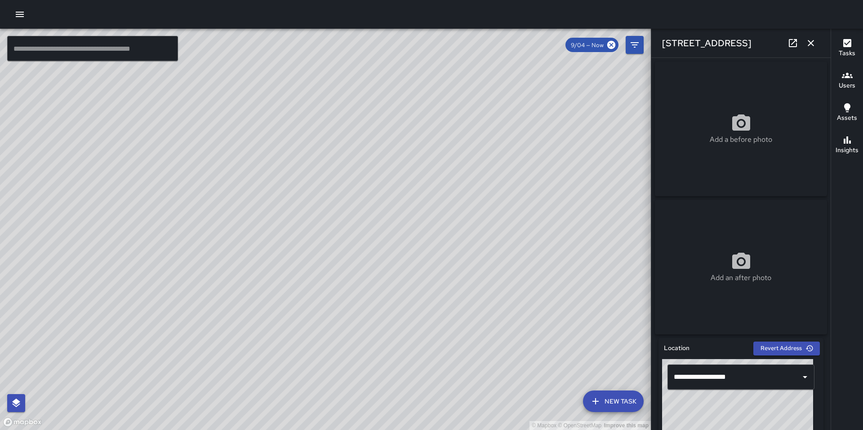
click at [330, 239] on div "© Mapbox © OpenStreetMap Improve this map DB [PERSON_NAME][GEOGRAPHIC_DATA][STR…" at bounding box center [325, 230] width 651 height 402
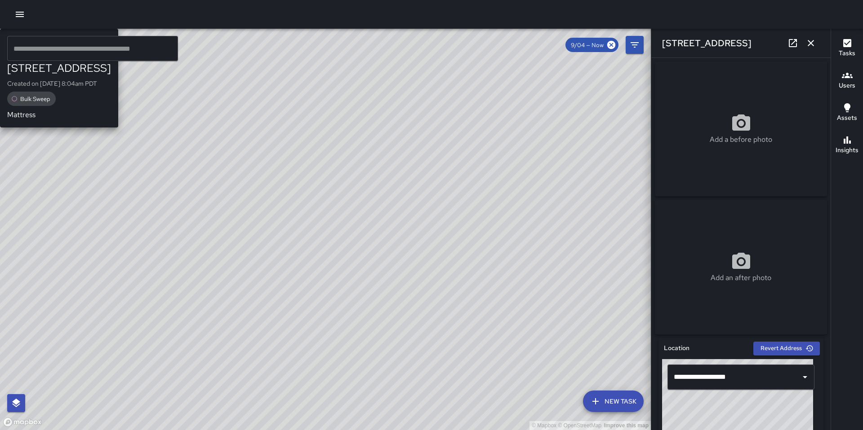
click at [375, 259] on div "© Mapbox © OpenStreetMap Improve this map EB [PERSON_NAME] [STREET_ADDRESS] Cre…" at bounding box center [325, 230] width 651 height 402
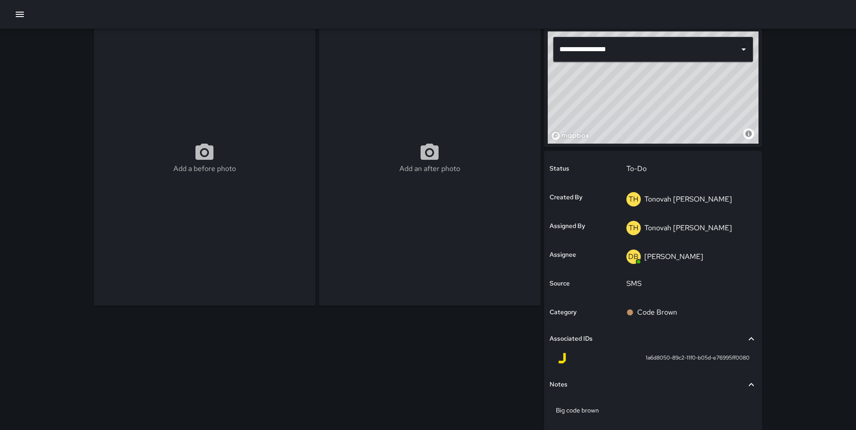
scroll to position [40, 0]
